Goal: Transaction & Acquisition: Purchase product/service

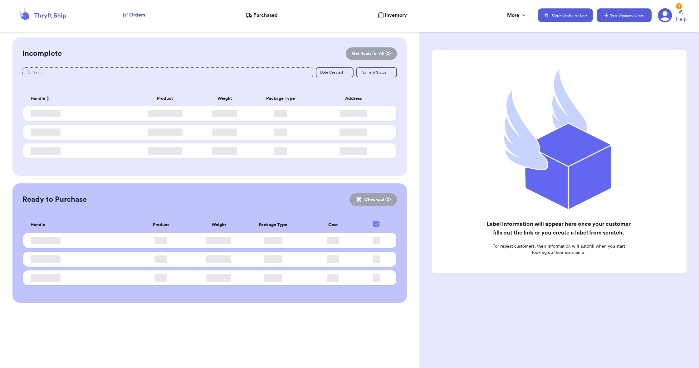
click at [613, 12] on button "New Shipping Order" at bounding box center [624, 15] width 55 height 14
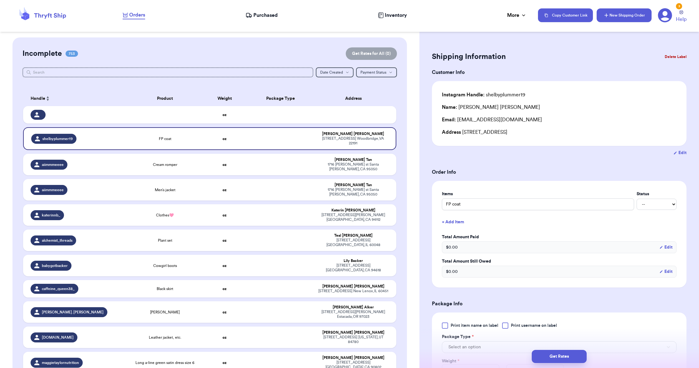
click at [636, 14] on button "New Shipping Order" at bounding box center [624, 15] width 55 height 14
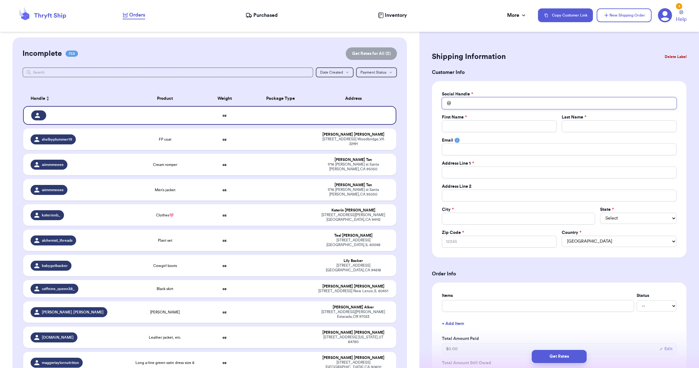
click at [485, 108] on input "Total Amount Paid" at bounding box center [559, 103] width 235 height 12
type input "s"
type input "sa"
type input "sag"
type input "sagw"
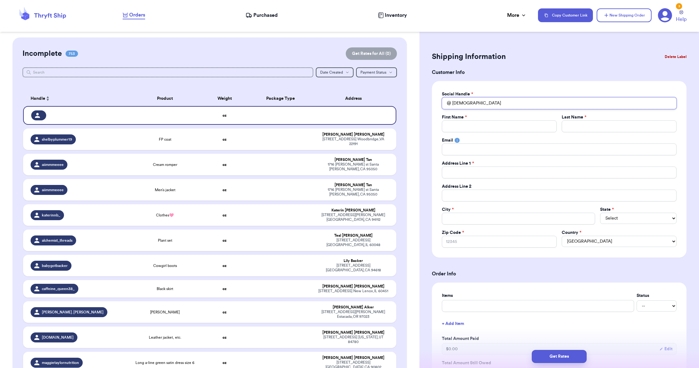
type input "saw"
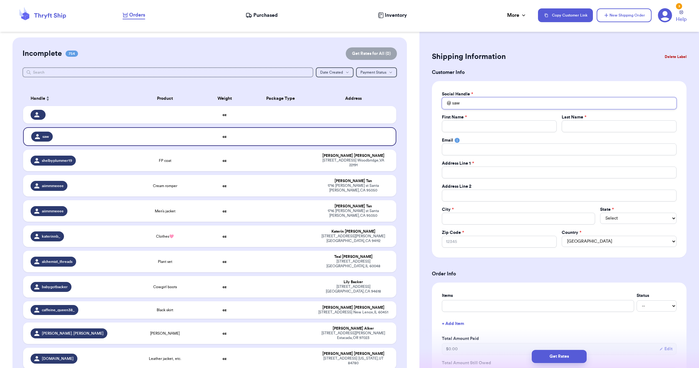
click at [475, 104] on input "saw" at bounding box center [559, 103] width 235 height 12
paste input "https://www.instagram.com/sage__and_thyme__/#"
type input "https://www.instagram.com/sage__and_thyme__/#"
drag, startPoint x: 509, startPoint y: 103, endPoint x: 410, endPoint y: 101, distance: 99.0
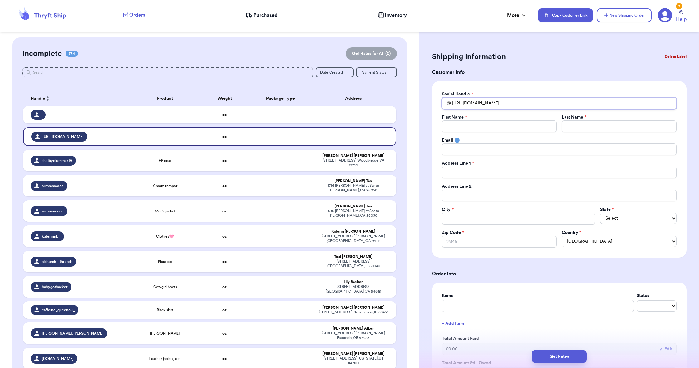
click at [410, 101] on div "Customer Link New Order Incomplete 754 Get Rates for All ( 0 ) Get Rates for Al…" at bounding box center [349, 184] width 699 height 368
type input "sage__and_thyme__/#"
click at [512, 103] on input "sage__and_thyme__/#" at bounding box center [559, 103] width 235 height 12
type input "sage__and_thyme__/"
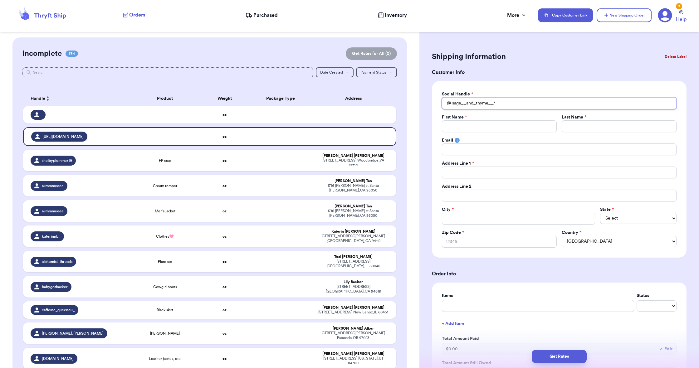
type input "sage__and_thyme__"
type input "sage__and_thyme_"
type input "sage__and_thyme__"
type input "J"
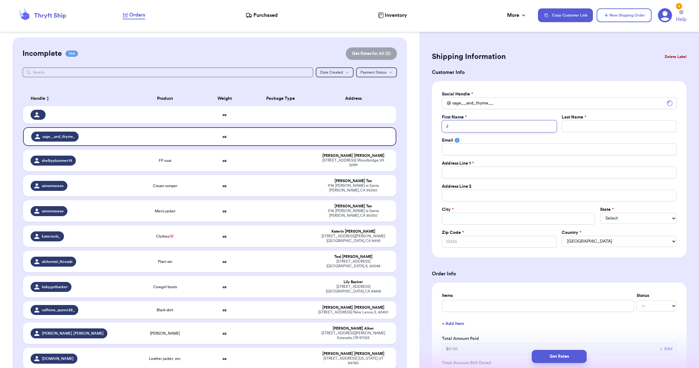
type input "JE"
type input "JES"
type input "JESS"
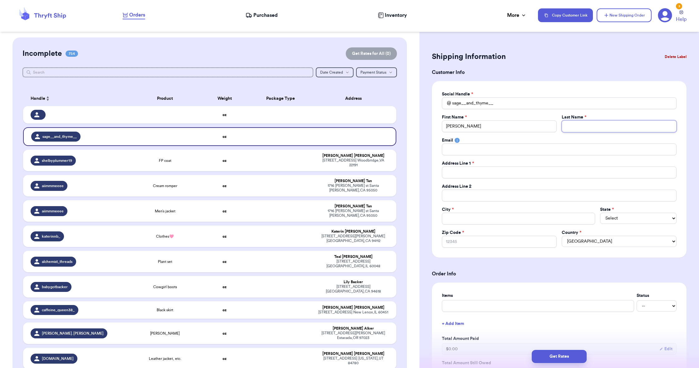
type input "O"
type input "OC"
type input "OCC"
type input "OCCH"
type input "OCCHI"
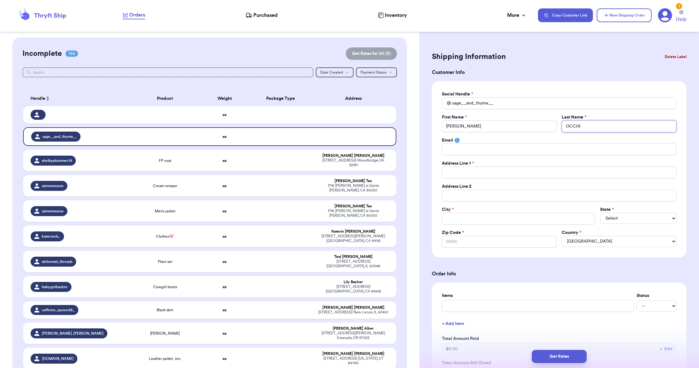
type input "OCCHIO"
type input "OCCHIOG"
type input "OCCHIOGR"
type input "OCCHIOGRO"
type input "OCCHIOGROS"
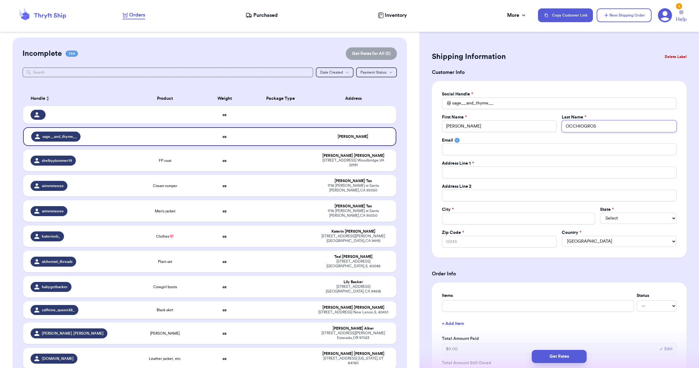
type input "OCCHIOGROSS"
type input "OCCHIOGROSSO"
type input "4"
type input "46"
type input "460"
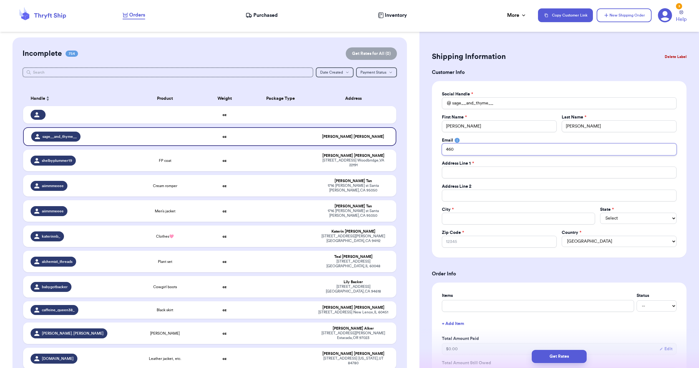
type input "460C"
type input "460C H"
type input "460C HA"
type input "460C HAR"
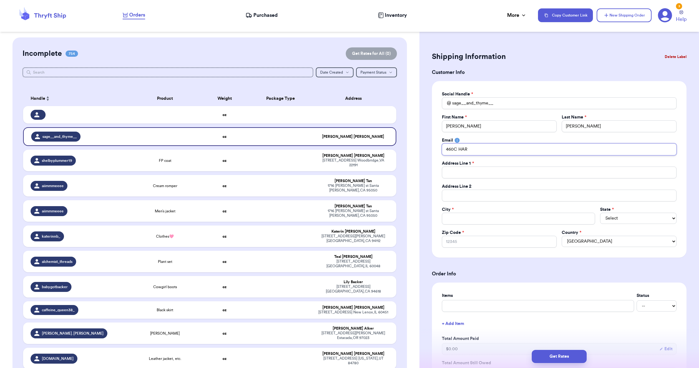
type input "460C HA"
type input "460C H"
type input "460C"
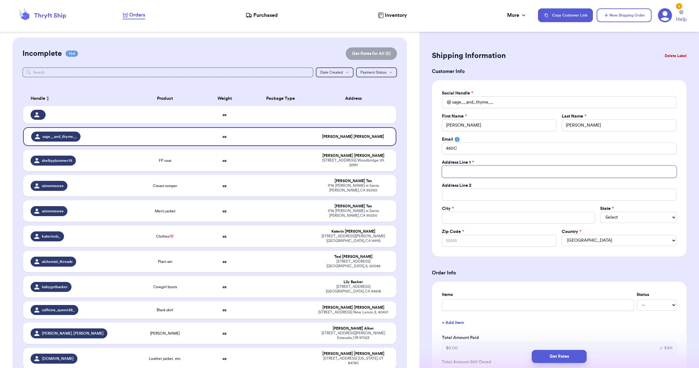
type input "H"
type input "HA"
type input "H"
click at [467, 152] on input "460C" at bounding box center [559, 149] width 235 height 12
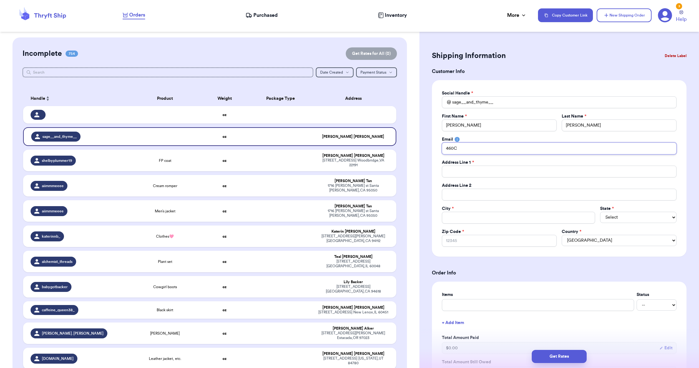
click at [467, 152] on input "460C" at bounding box center [559, 149] width 235 height 12
type input "J"
type input "JO"
type input "JOC"
type input "JOCC"
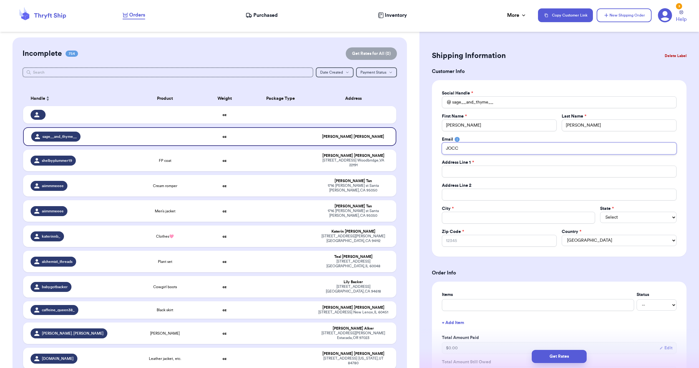
type input "JOCCH"
type input "JOCCHI"
type input "JOCCHIO"
type input "JOCCHIOG"
type input "JOCCHIOGR"
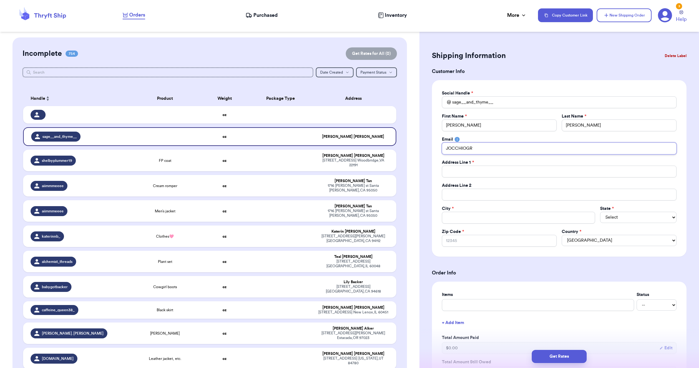
type input "JOCCHIOGRO"
type input "JOCCHIOGROS"
type input "JOCCHIOGROSS"
type input "JOCCHIOGROSSO"
type input "JOCCHIOGROSSO0"
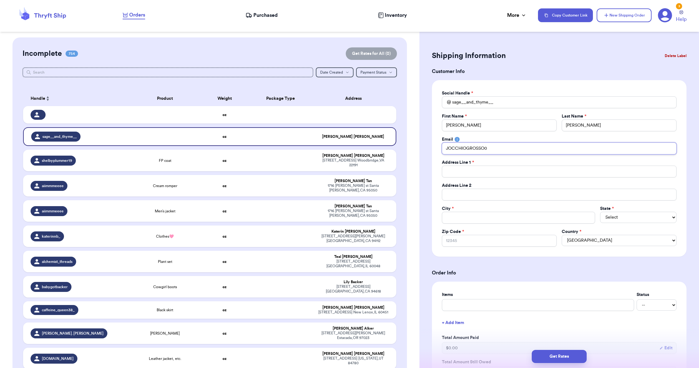
type input "JOCCHIOGROSSO0@"
type input "JOCCHIOGROSSO0@G"
type input "JOCCHIOGROSSO0@GM"
type input "JOCCHIOGROSSO0@GMS"
type input "JOCCHIOGROSSO0@GMSI"
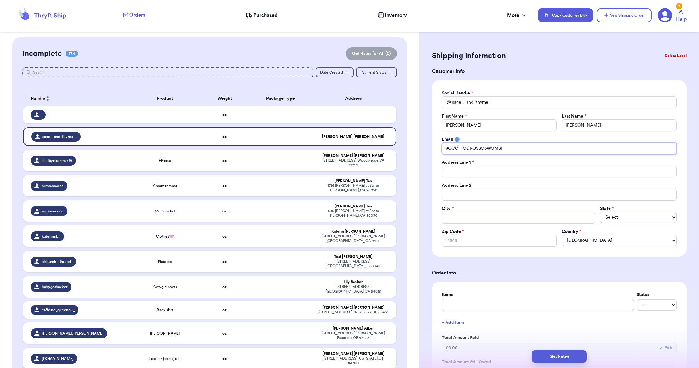
type input "JOCCHIOGROSSO0@GMSIL"
type input "JOCCHIOGROSSO0@GMSI"
type input "JOCCHIOGROSSO0@GMS"
type input "JOCCHIOGROSSO0@GM"
type input "JOCCHIOGROSSO0@GMA"
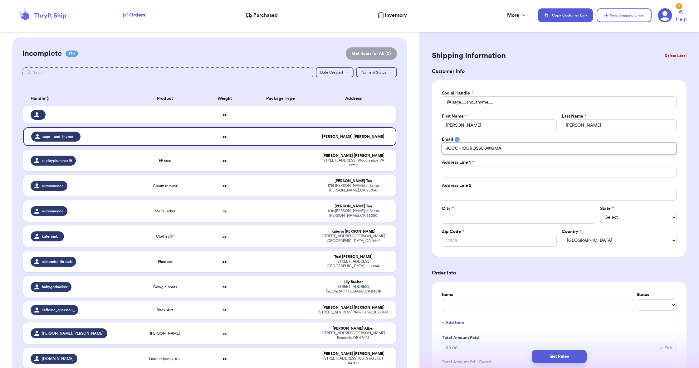
type input "JOCCHIOGROSSO0@GMAI"
type input "JOCCHIOGROSSO0@GMAIL"
type input "JOCCHIOGROSSO0@GMAIL."
type input "JOCCHIOGROSSO0@GMAIL.C"
type input "JOCCHIOGROSSO0@GMAIL.CO"
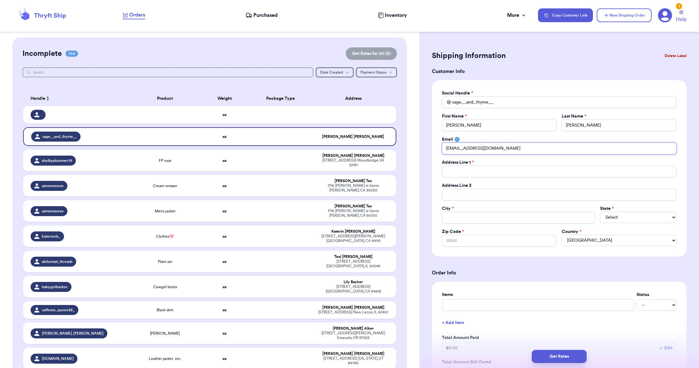
type input "JOCCHIOGROSSO0@GMAIL.COM"
click at [474, 170] on input "Total Amount Paid" at bounding box center [559, 172] width 235 height 12
type input "4"
type input "46"
type input "460"
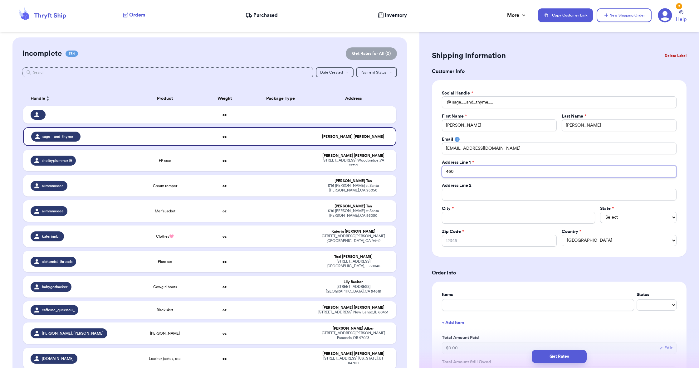
type input "460C"
type input "460C H"
type input "460C HA"
type input "460C HAR"
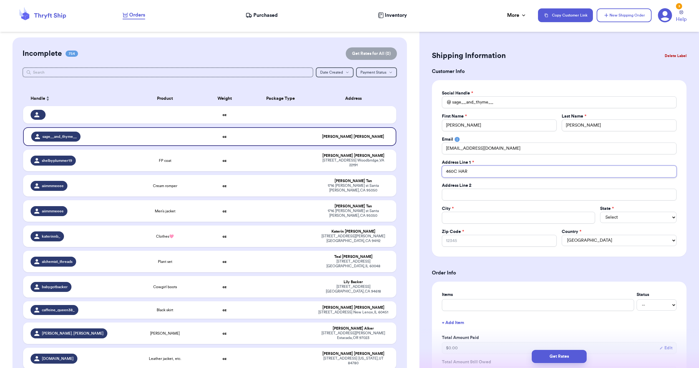
type input "460C HARR"
type input "460C HARRI"
type input "460C HARRIA"
type input "460C HARRIAO"
type input "460C HARRIAON"
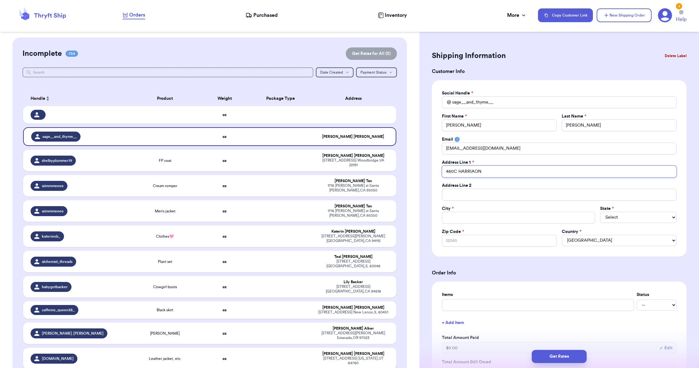
type input "460C HARRIAON"
type input "460C HARRIAON V"
type input "460C HARRIAON VE"
click at [474, 169] on input "460C HARRIAON VE" at bounding box center [559, 172] width 235 height 12
type input "460C HARRION VE"
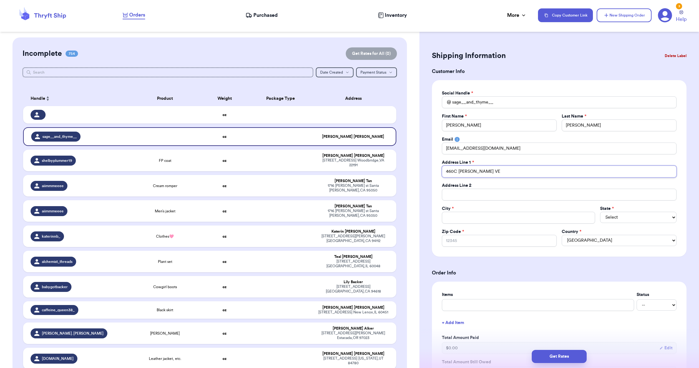
type input "460C HARRISON VE"
type input "B"
type input "BO"
type input "BOS"
type input "BOST"
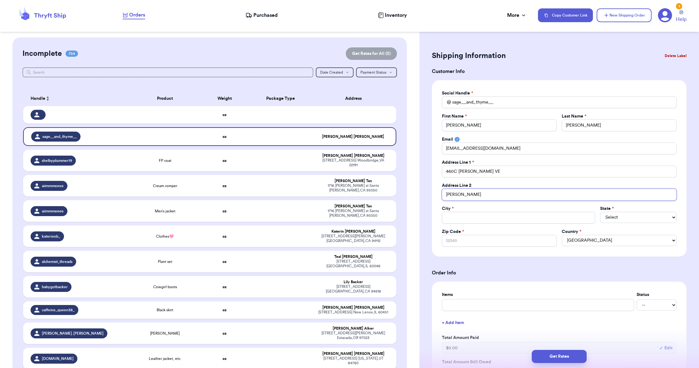
type input "BOSTO"
type input "BOSTON"
click at [465, 192] on input "BOSTON" at bounding box center [559, 195] width 235 height 12
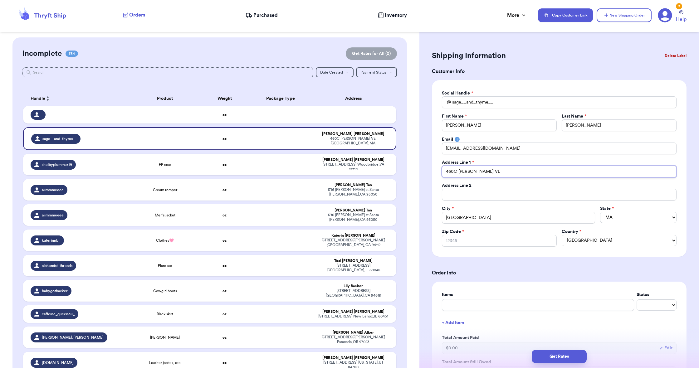
click at [483, 171] on input "460C HARRISON VE" at bounding box center [559, 172] width 235 height 12
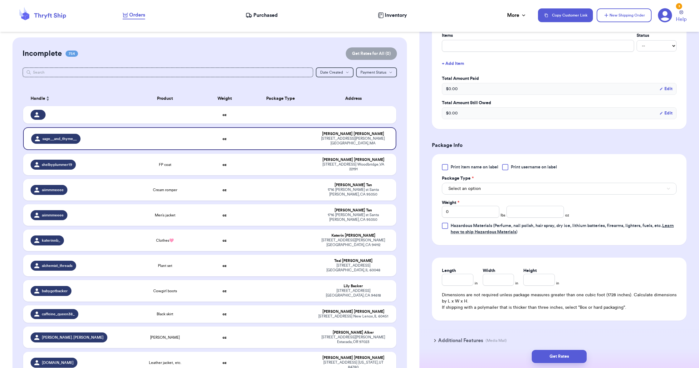
scroll to position [261, 0]
click at [482, 186] on button "Select an option" at bounding box center [559, 189] width 235 height 12
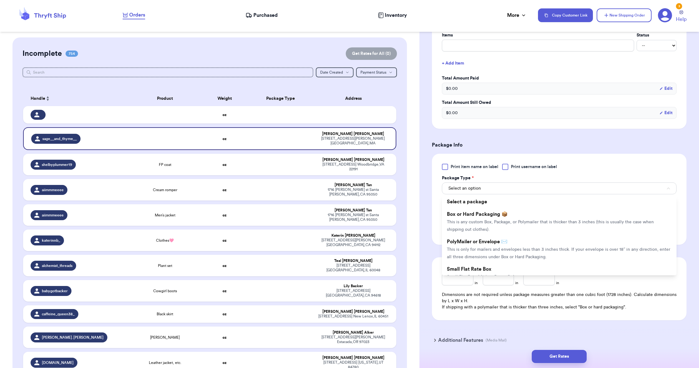
click at [508, 249] on span "This is only for mailers and envelopes less than 3 inches thick. If your envelo…" at bounding box center [559, 254] width 224 height 12
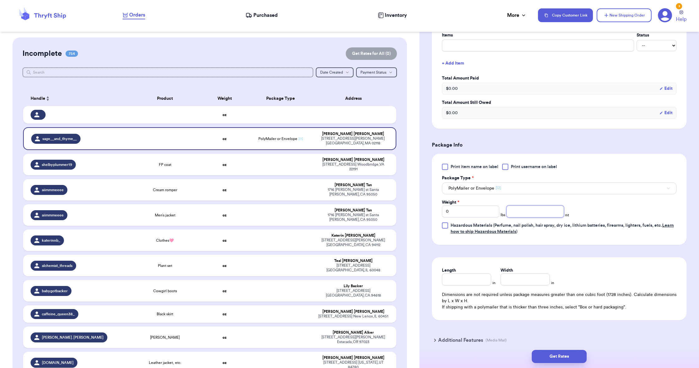
click at [533, 209] on input "number" at bounding box center [535, 212] width 57 height 12
click at [476, 282] on input "Length" at bounding box center [466, 280] width 49 height 12
click at [516, 280] on input "4" at bounding box center [525, 280] width 49 height 12
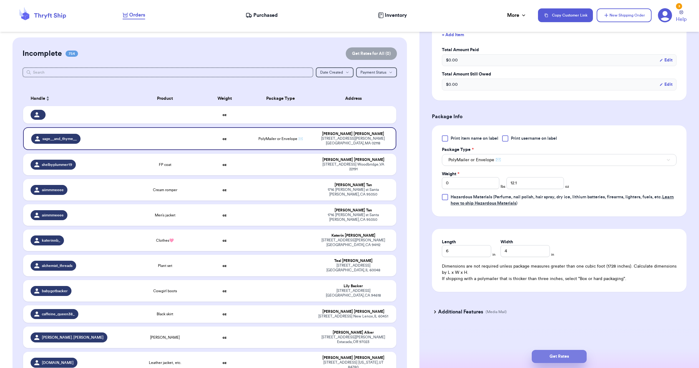
click at [556, 357] on button "Get Rates" at bounding box center [559, 356] width 55 height 13
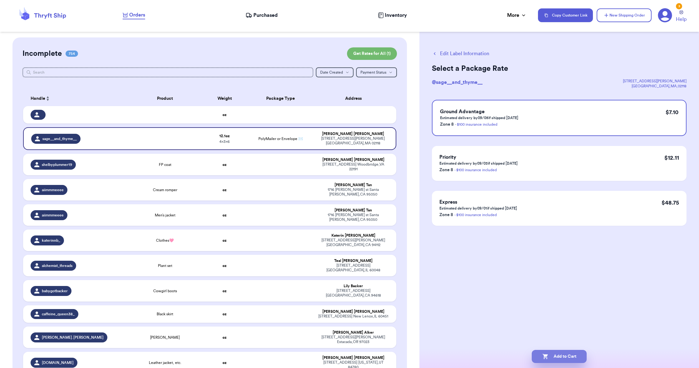
click at [572, 355] on button "Add to Cart" at bounding box center [559, 356] width 55 height 13
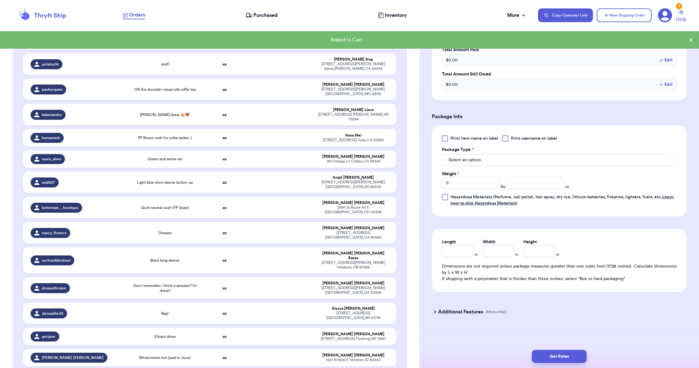
scroll to position [4249, 0]
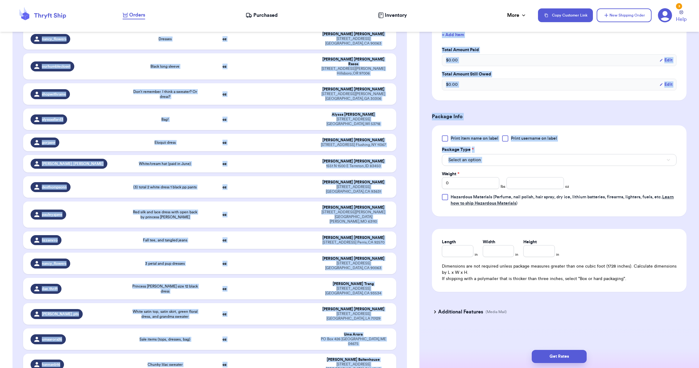
drag, startPoint x: 418, startPoint y: 96, endPoint x: 409, endPoint y: 219, distance: 124.0
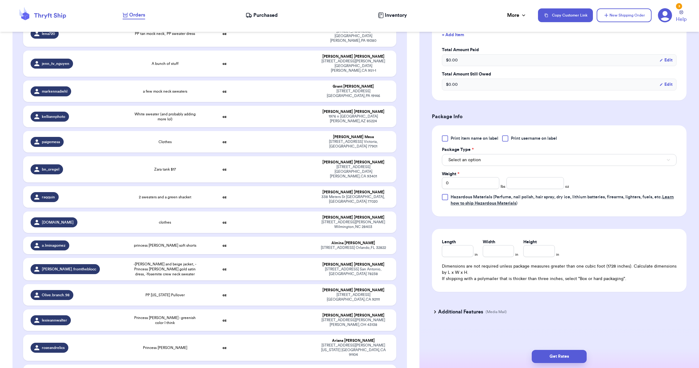
scroll to position [16722, 0]
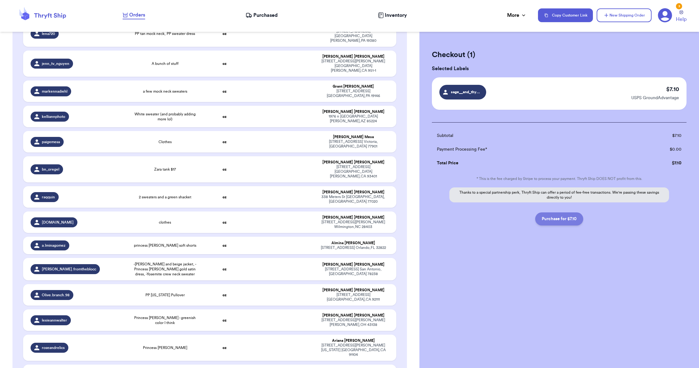
click at [571, 221] on button "Purchase for $7.10" at bounding box center [559, 219] width 48 height 13
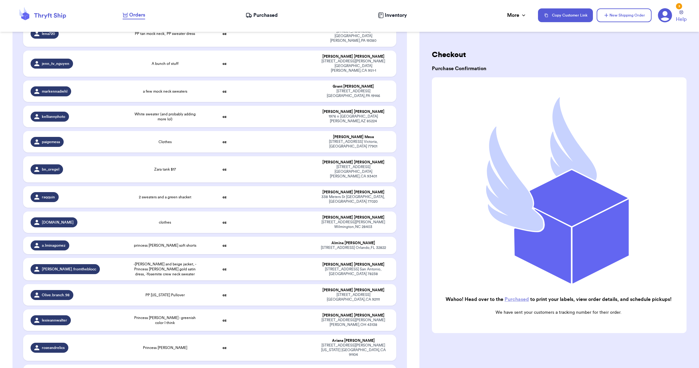
scroll to position [16719, 0]
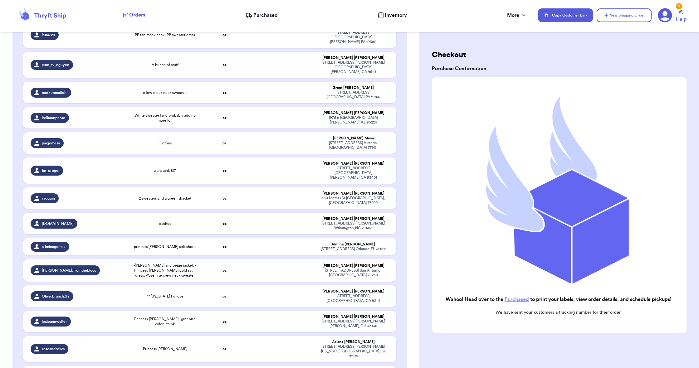
click at [276, 17] on span "Purchased" at bounding box center [266, 15] width 24 height 7
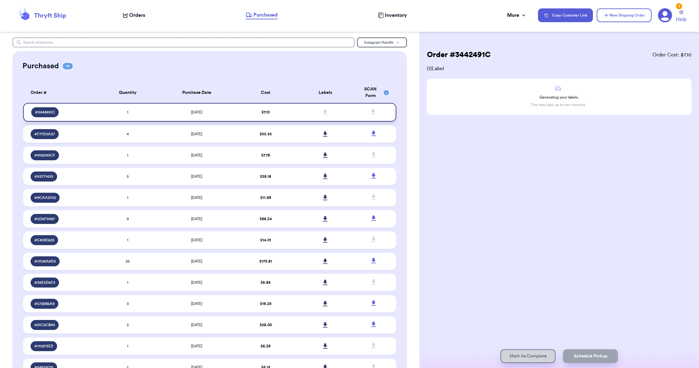
click at [341, 116] on td at bounding box center [326, 112] width 60 height 19
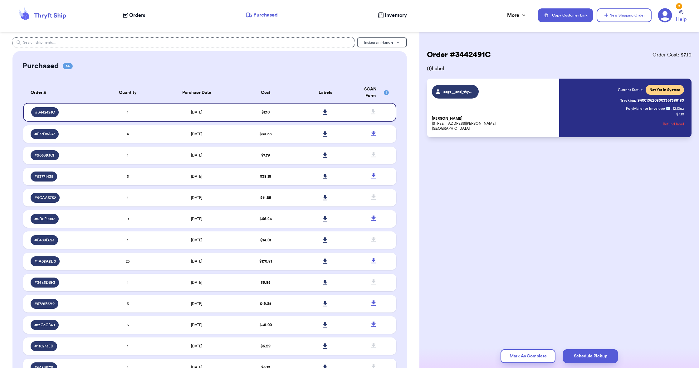
click at [533, 119] on p "JESS OCCHIOGROSSO 460C HARRISON AVE BOSTON, MA 02118" at bounding box center [494, 123] width 124 height 15
click at [329, 116] on link at bounding box center [326, 113] width 14 height 14
click at [268, 16] on span "Purchased" at bounding box center [266, 14] width 24 height 7
click at [464, 1] on header "Orders Purchased Inventory More Stats Completed Orders Copy Customer Link New S…" at bounding box center [349, 16] width 699 height 32
click at [655, 101] on link "Tracking: 9400136208303367388183" at bounding box center [652, 101] width 64 height 10
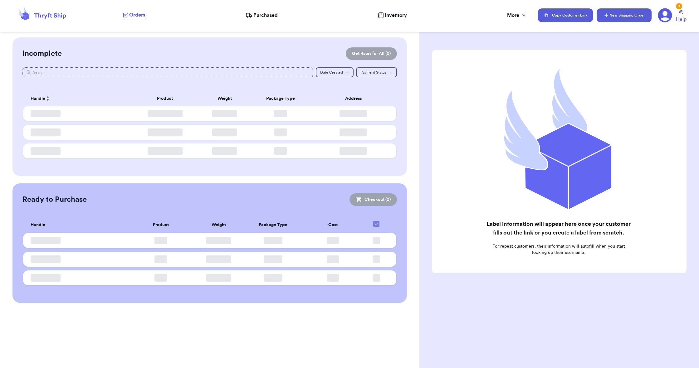
click at [632, 10] on button "New Shipping Order" at bounding box center [624, 15] width 55 height 14
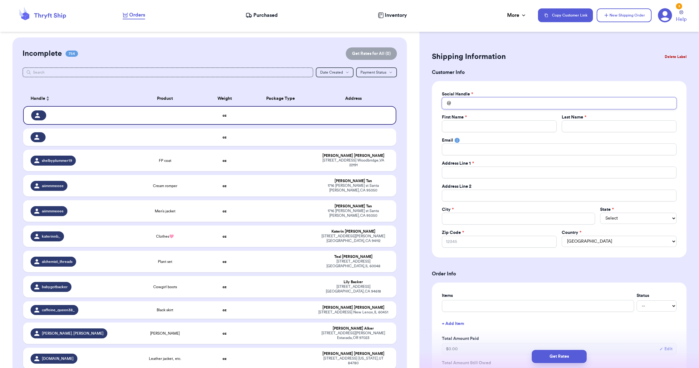
click at [508, 105] on input "Total Amount Paid" at bounding box center [559, 103] width 235 height 12
click at [483, 101] on input "Total Amount Paid" at bounding box center [559, 103] width 235 height 12
paste input "[DOMAIN_NAME]"
type input "[DOMAIN_NAME]"
click at [488, 104] on input "[DOMAIN_NAME]" at bounding box center [559, 103] width 235 height 12
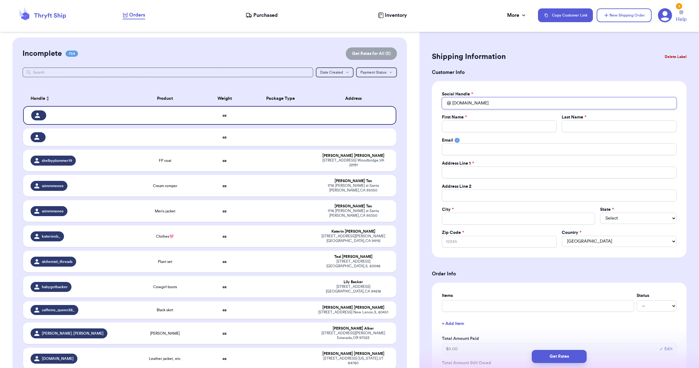
click at [488, 104] on input "[DOMAIN_NAME]" at bounding box center [559, 103] width 235 height 12
paste input "[EMAIL_ADDRESS][DOMAIN_NAME]"
type input "[EMAIL_ADDRESS][DOMAIN_NAME]"
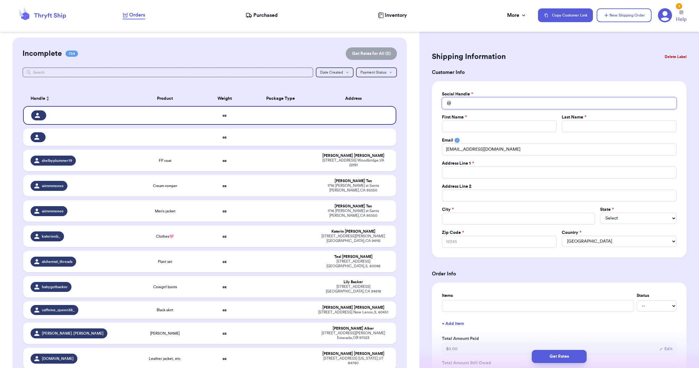
click at [502, 100] on input "Total Amount Paid" at bounding box center [559, 103] width 235 height 12
paste input "scotchinateacup"
type input "scotchinateacup"
paste input "[PERSON_NAME]"
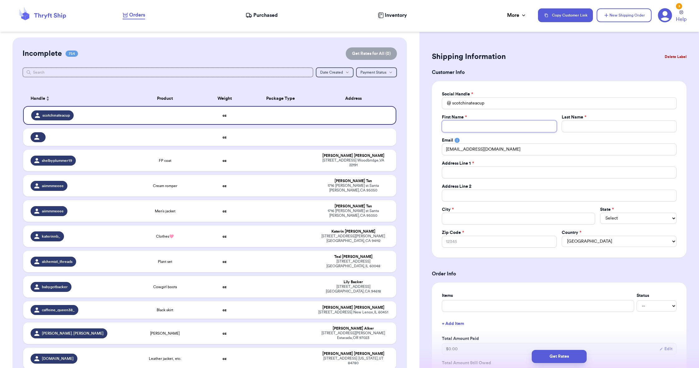
type input "[PERSON_NAME]"
paste input "[PERSON_NAME]"
type input "[PERSON_NAME]"
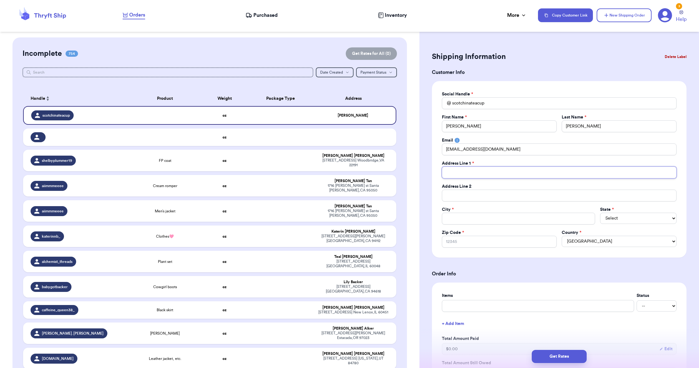
paste input "[STREET_ADDRESS]"
type input "[STREET_ADDRESS]"
paste input "[GEOGRAPHIC_DATA]"
type input "[GEOGRAPHIC_DATA]"
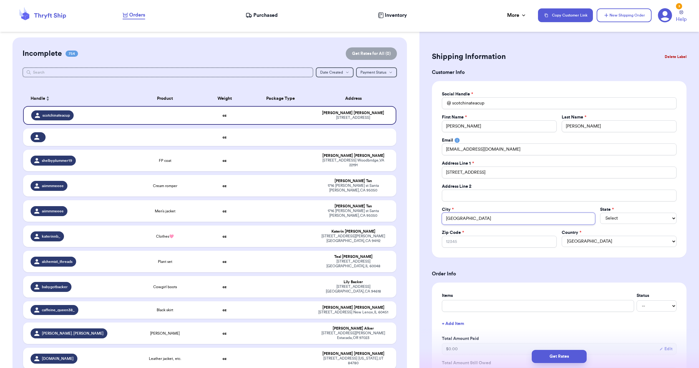
type input "[GEOGRAPHIC_DATA]"
paste input "16506"
type input "16506"
select select "PA"
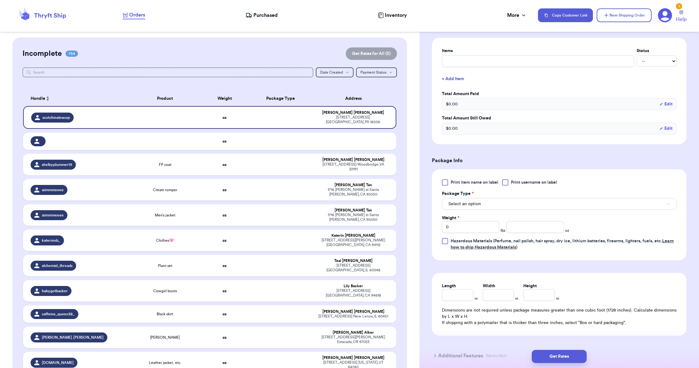
scroll to position [250, 0]
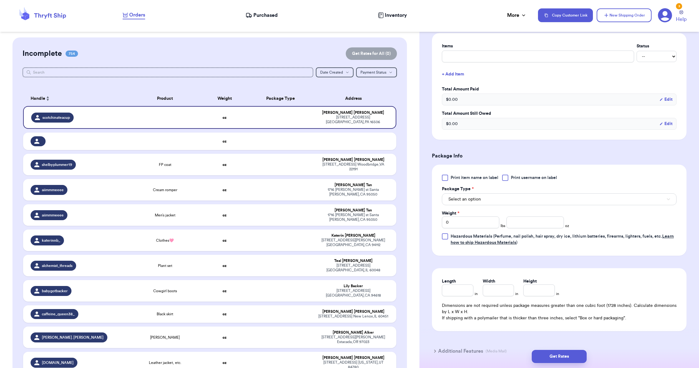
click at [520, 200] on button "Select an option" at bounding box center [559, 200] width 235 height 12
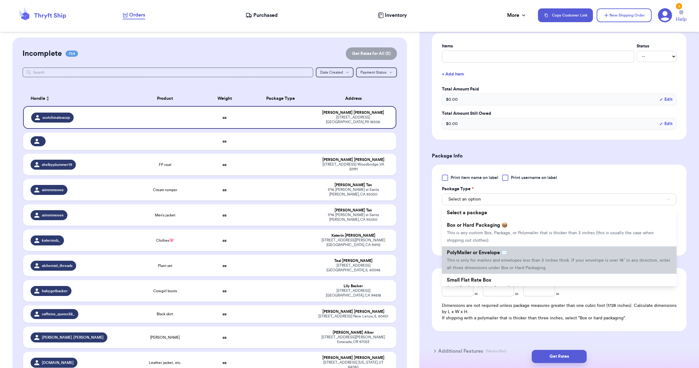
click at [532, 252] on li "PolyMailer or Envelope ✉️ This is only for mailers and envelopes less than 3 in…" at bounding box center [559, 260] width 235 height 27
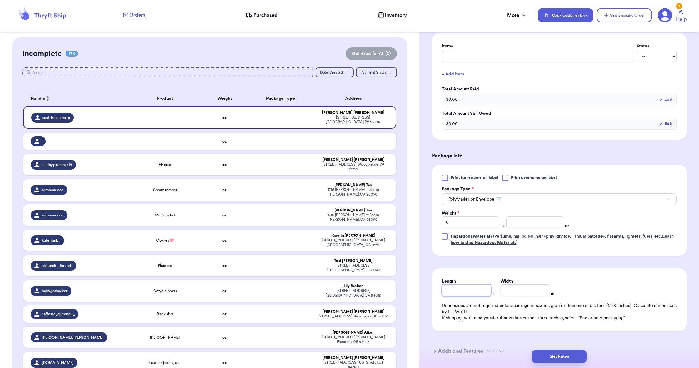
click at [481, 287] on input "Length" at bounding box center [466, 291] width 49 height 12
click at [476, 222] on input "0" at bounding box center [470, 223] width 57 height 12
type input "01"
type input "011"
type input "01"
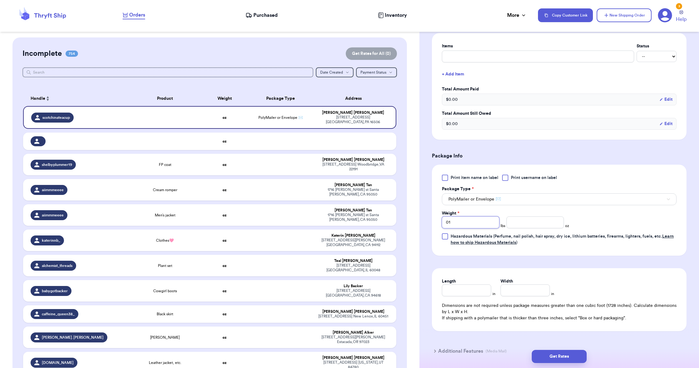
type input "0"
type input "1"
type input "11"
click at [522, 219] on input "number" at bounding box center [535, 223] width 57 height 12
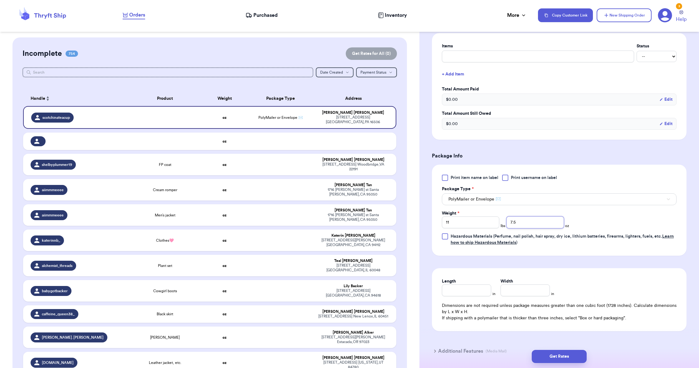
type input "7.5"
click at [528, 208] on div "Print item name on label Print username on label Package Type * PolyMailer or E…" at bounding box center [559, 210] width 235 height 71
click at [469, 291] on input "Length" at bounding box center [466, 291] width 49 height 12
type input "15"
click at [526, 291] on input "1" at bounding box center [525, 291] width 49 height 12
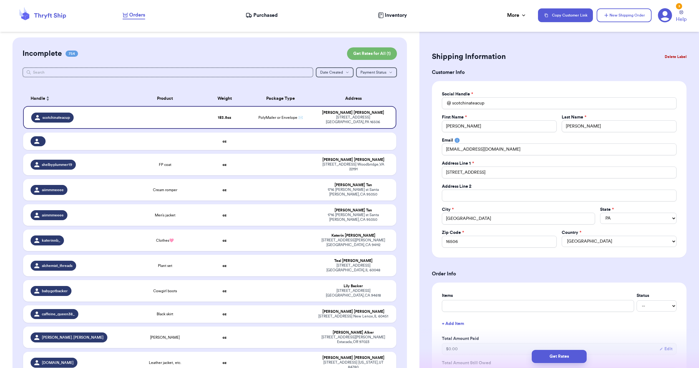
scroll to position [0, 0]
type input "10"
click at [580, 359] on button "Get Rates" at bounding box center [559, 356] width 55 height 13
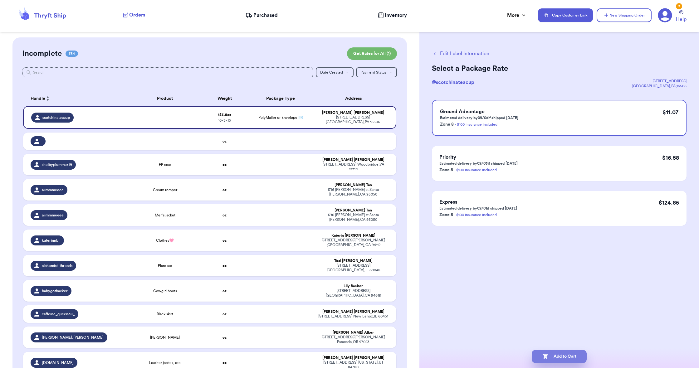
click at [569, 355] on button "Add to Cart" at bounding box center [559, 356] width 55 height 13
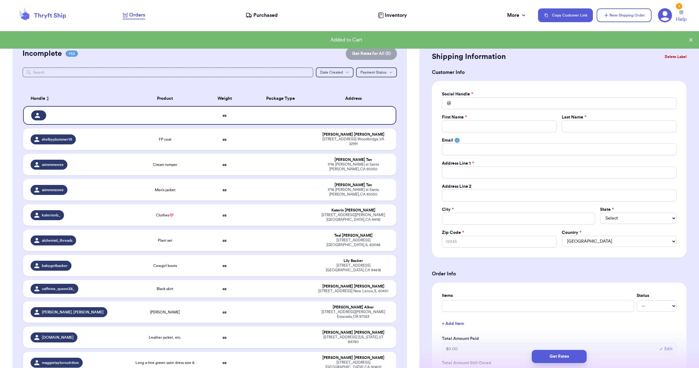
checkbox input "true"
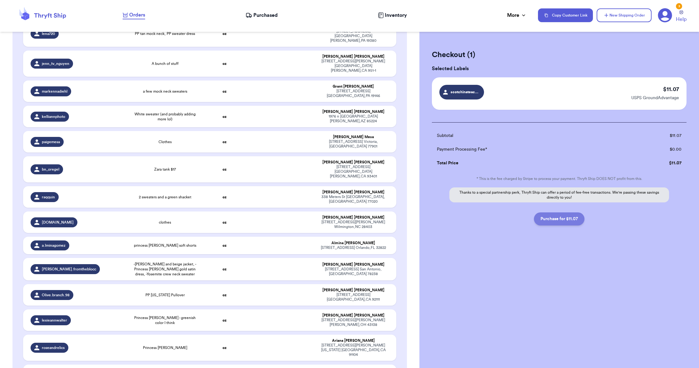
click at [570, 223] on button "Purchase for $11.07" at bounding box center [559, 219] width 51 height 13
checkbox input "false"
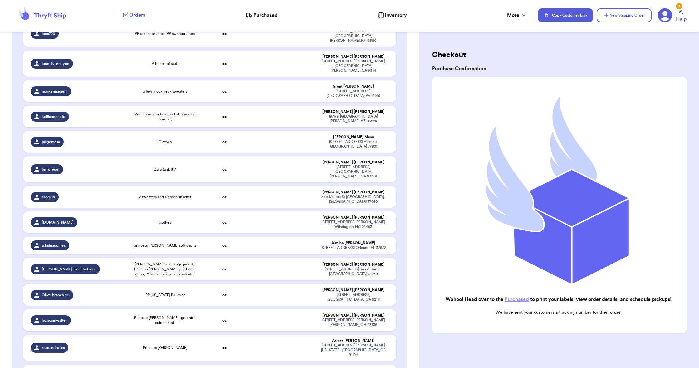
click at [262, 22] on nav "Orders Purchased Inventory More Stats Completed Orders Copy Customer Link New S…" at bounding box center [407, 15] width 583 height 21
click at [263, 13] on span "Purchased" at bounding box center [266, 15] width 24 height 7
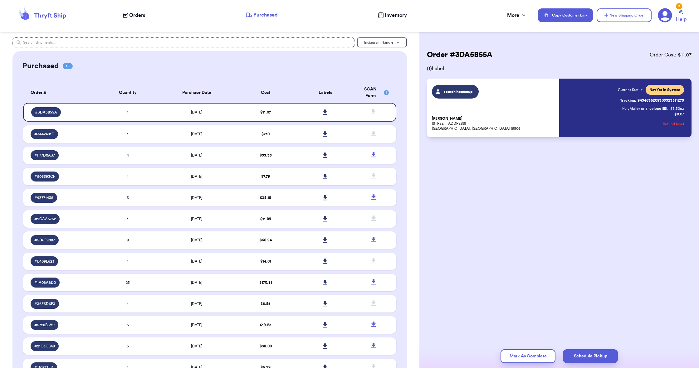
click at [663, 100] on link "Tracking: 9434636208303323511275" at bounding box center [652, 101] width 64 height 10
click at [326, 112] on link at bounding box center [326, 113] width 14 height 14
